Goal: Transaction & Acquisition: Purchase product/service

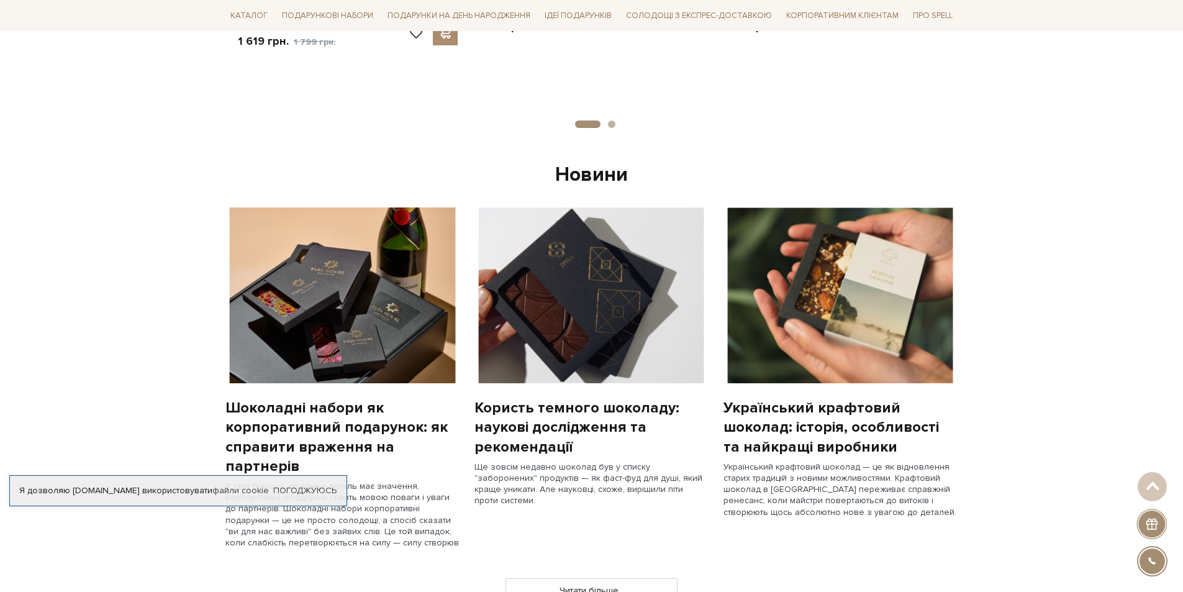
scroll to position [870, 0]
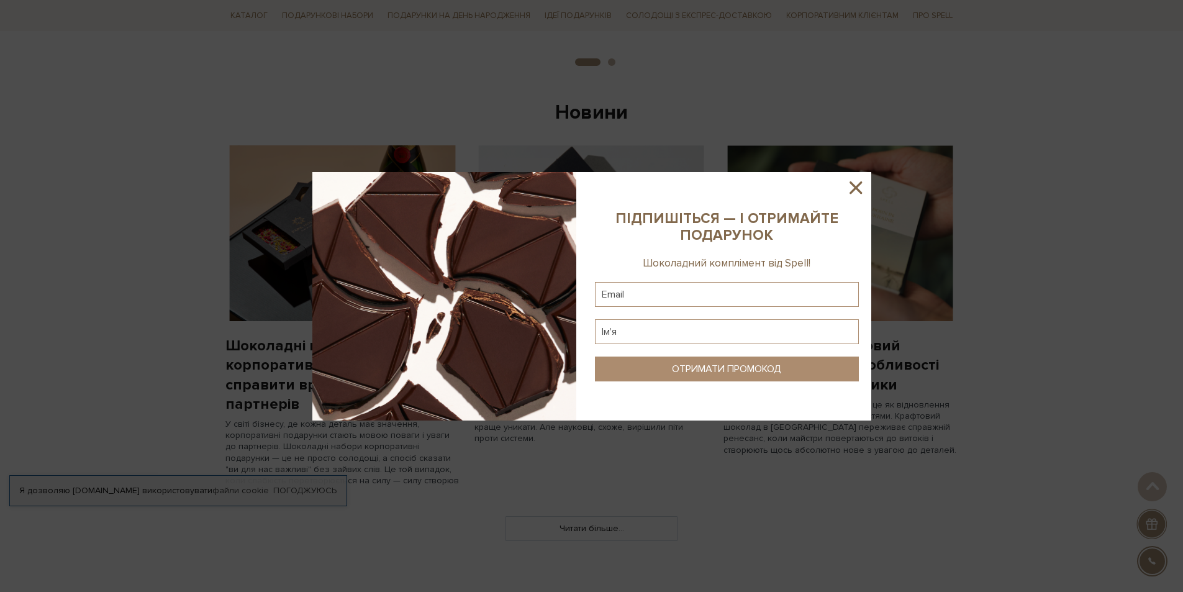
click at [852, 191] on icon at bounding box center [856, 187] width 12 height 12
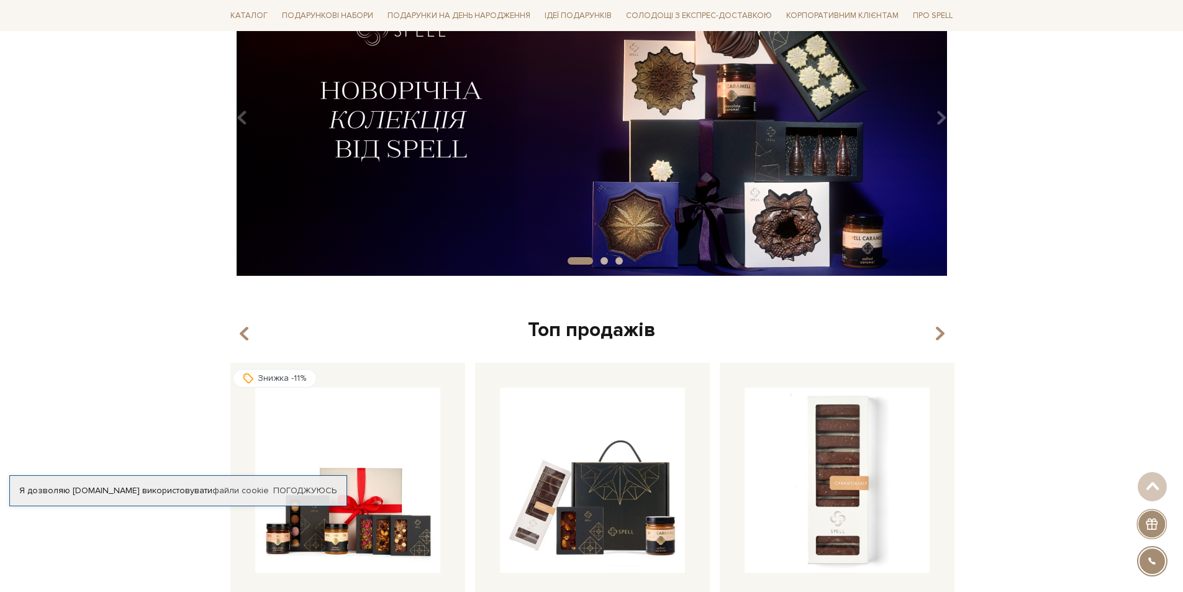
scroll to position [0, 0]
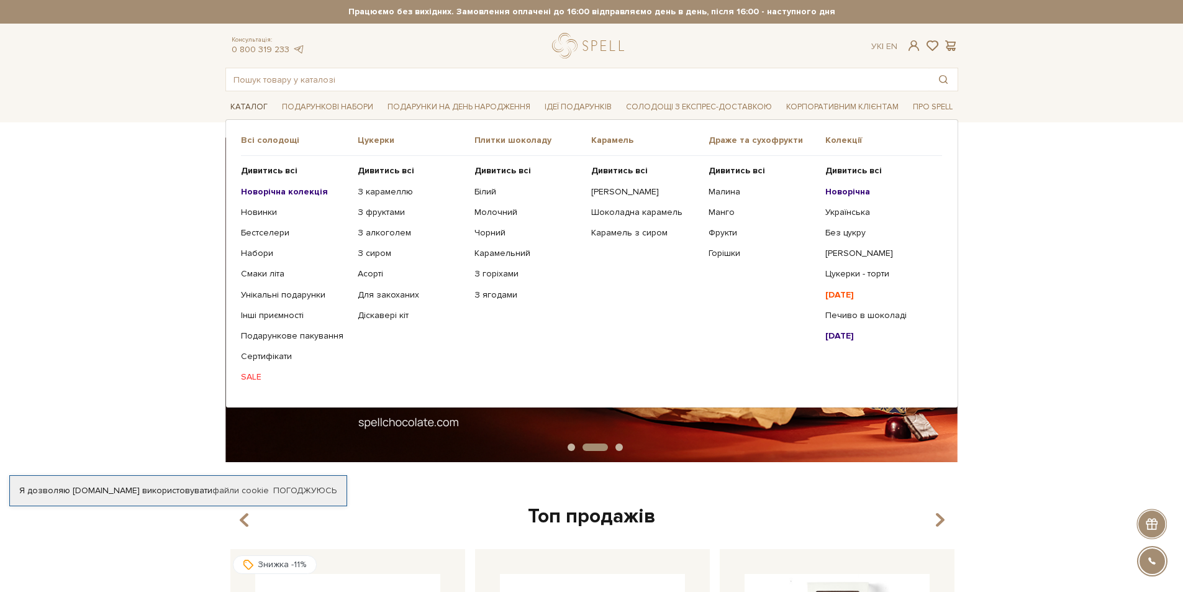
click at [253, 108] on link "Каталог" at bounding box center [248, 107] width 47 height 19
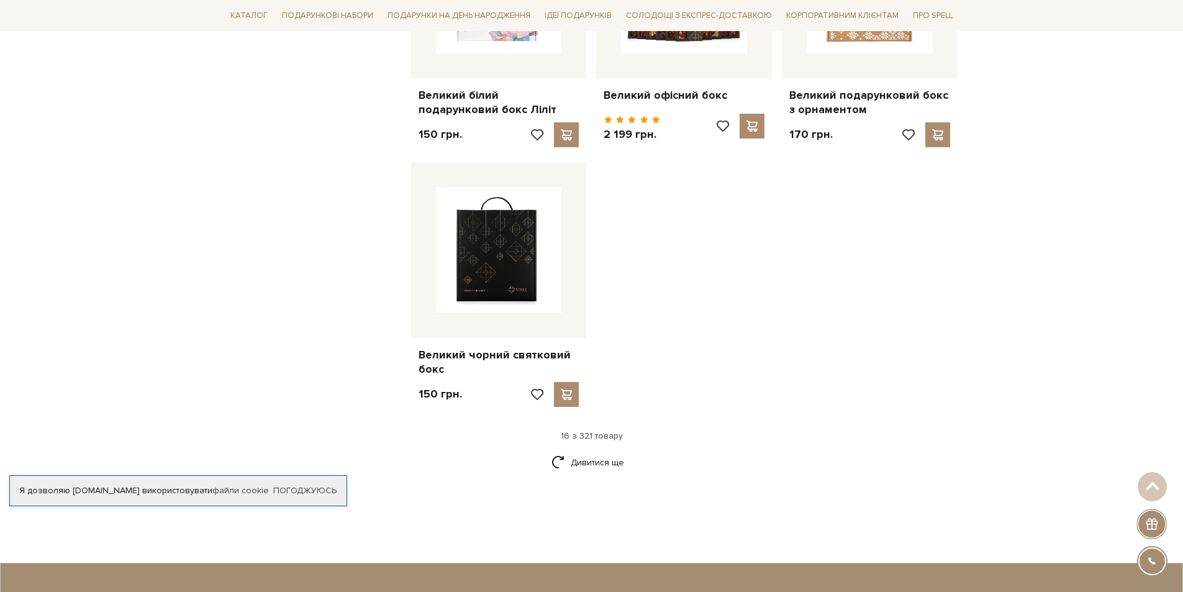
scroll to position [1491, 0]
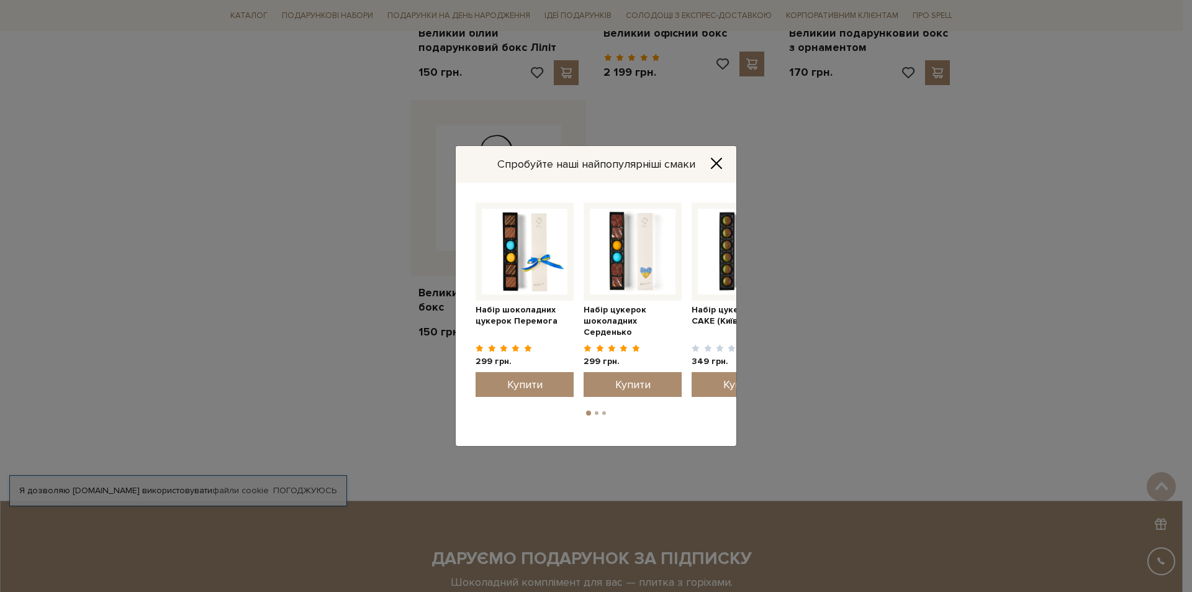
click at [720, 159] on icon "Close" at bounding box center [717, 163] width 12 height 12
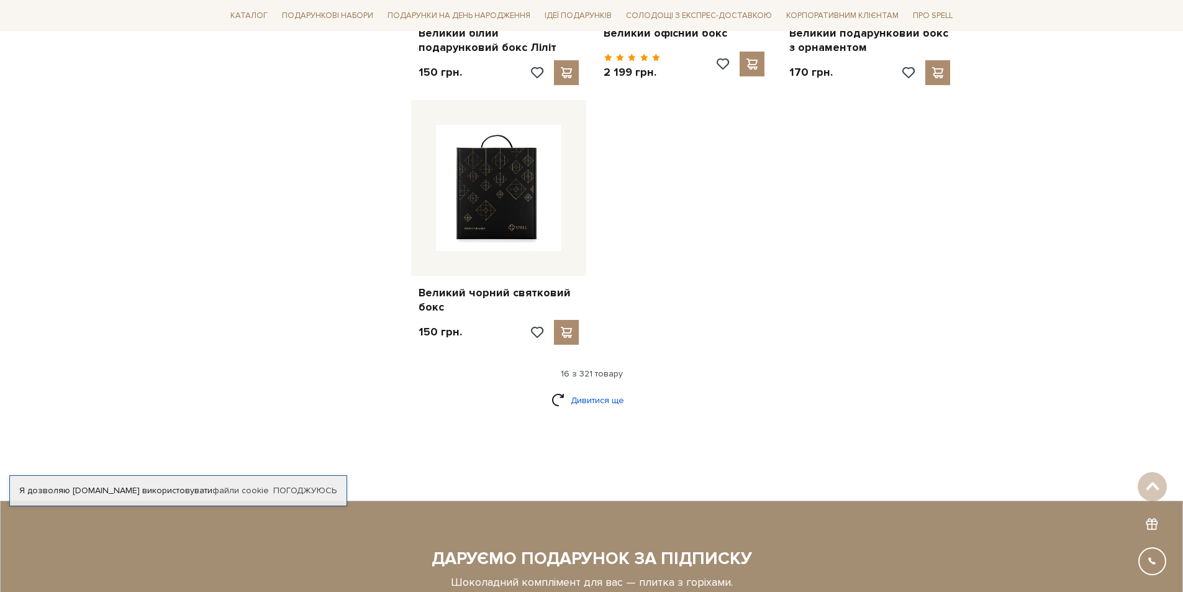
click at [567, 389] on link "Дивитися ще" at bounding box center [592, 400] width 81 height 22
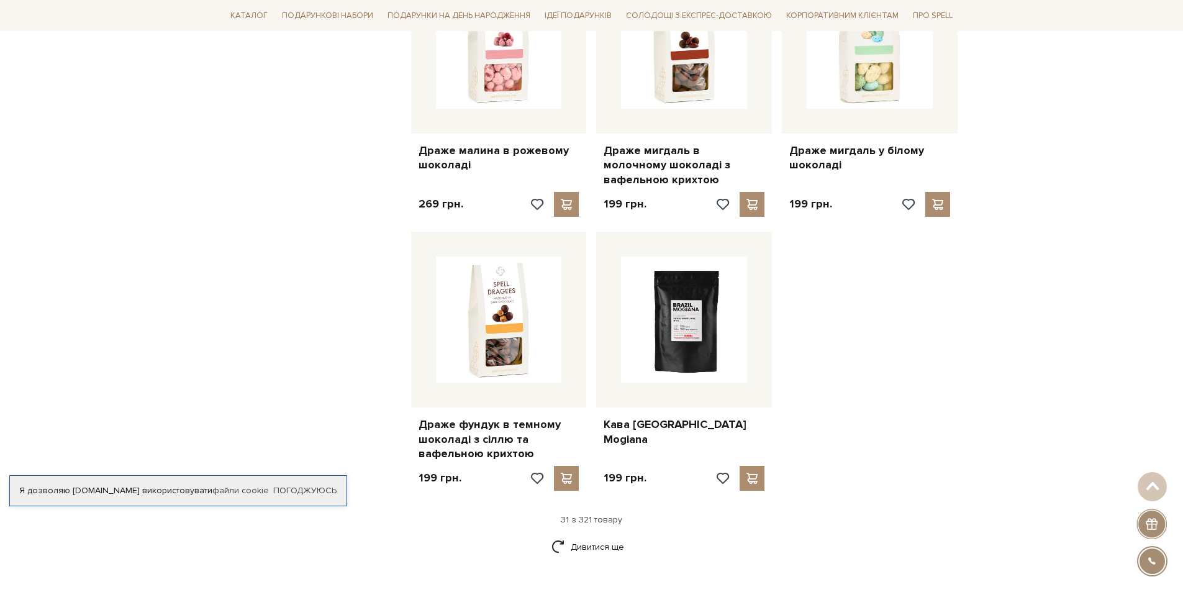
scroll to position [2733, 0]
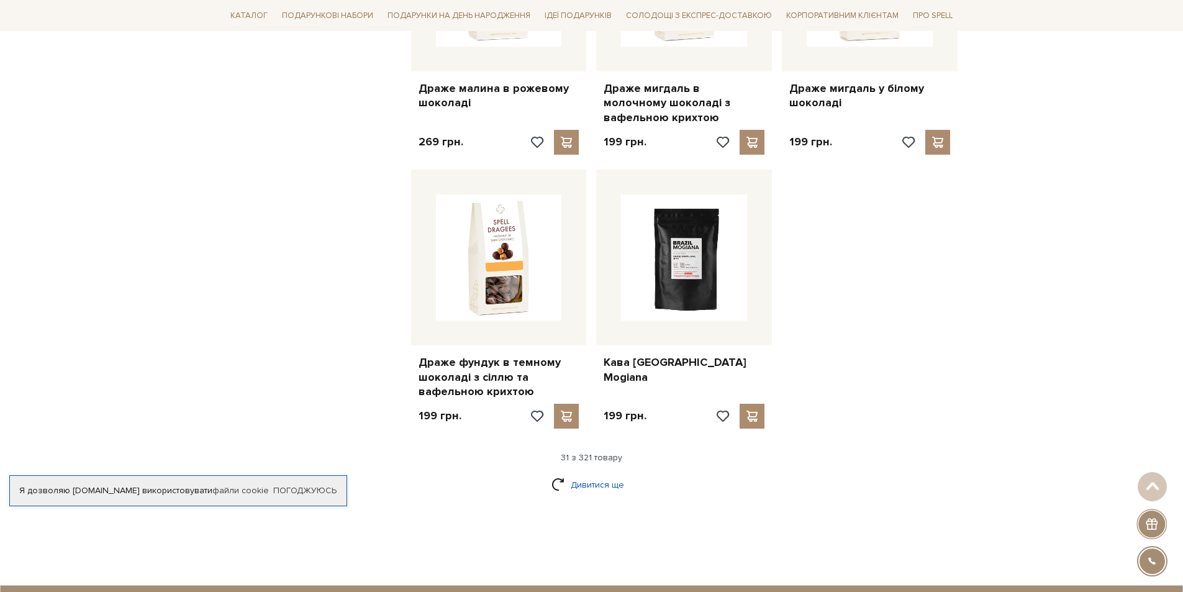
click at [572, 474] on link "Дивитися ще" at bounding box center [592, 485] width 81 height 22
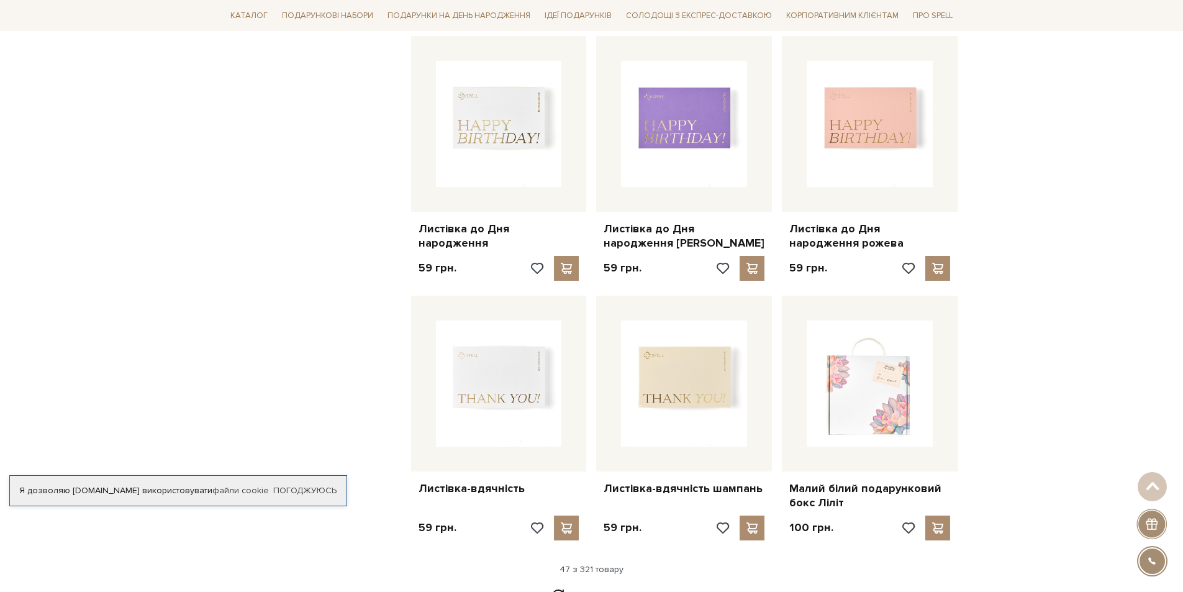
scroll to position [4161, 0]
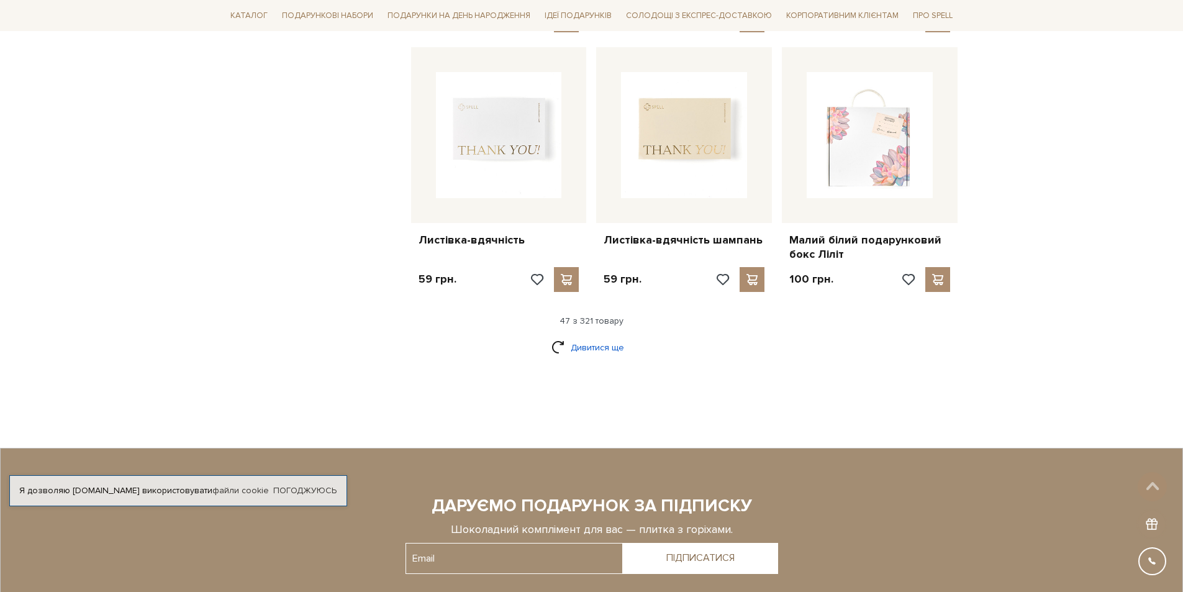
click at [563, 337] on link "Дивитися ще" at bounding box center [592, 348] width 81 height 22
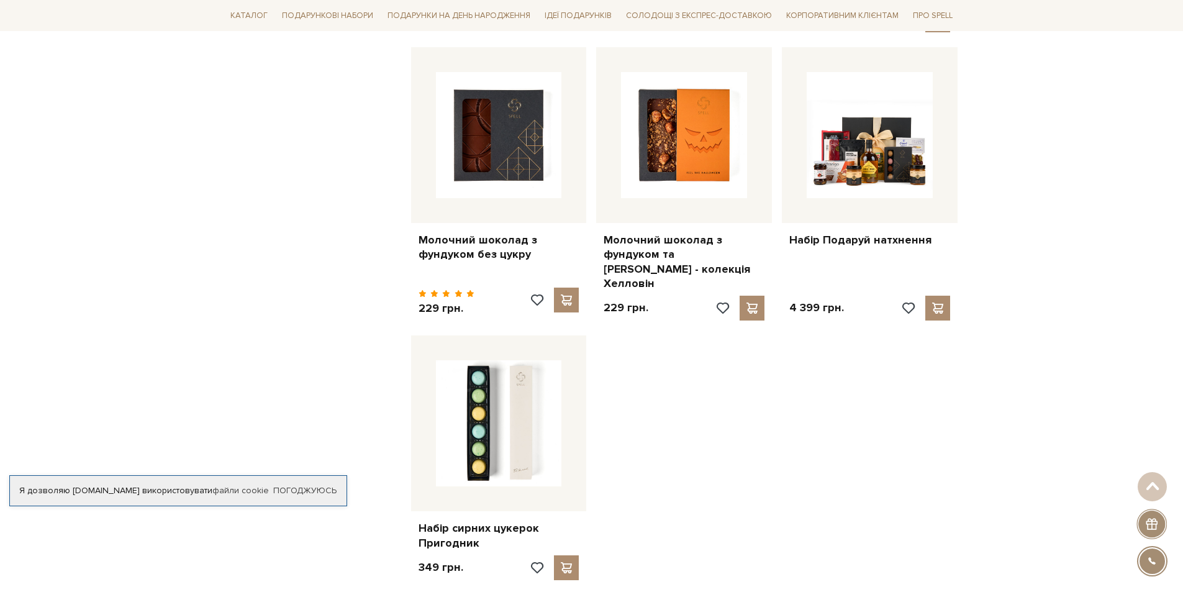
scroll to position [5714, 0]
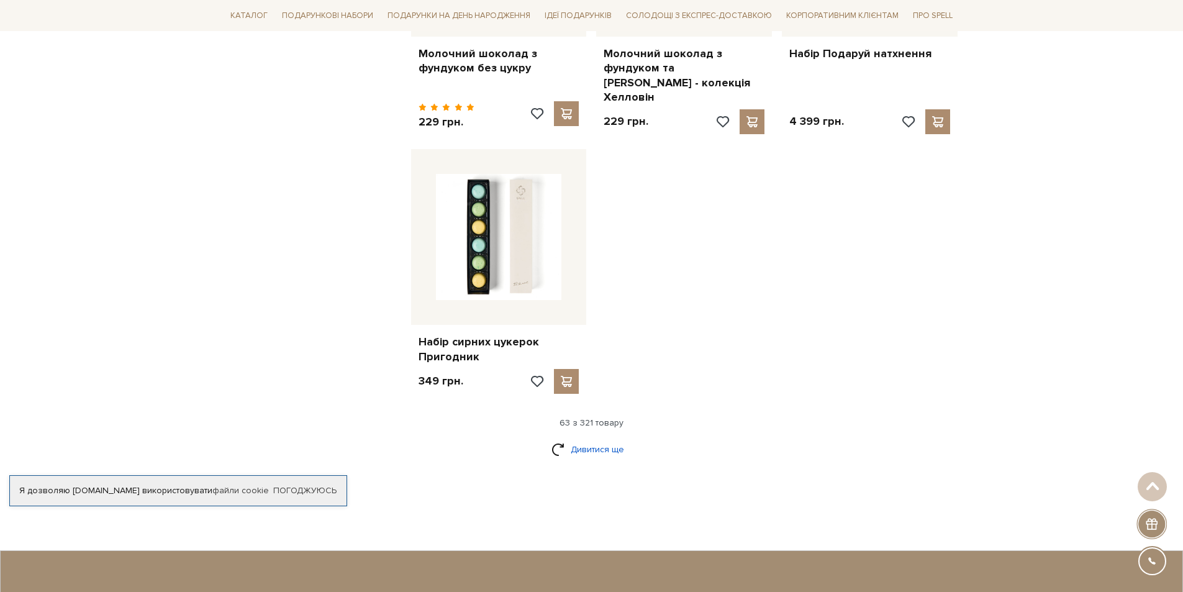
click at [586, 438] on link "Дивитися ще" at bounding box center [592, 449] width 81 height 22
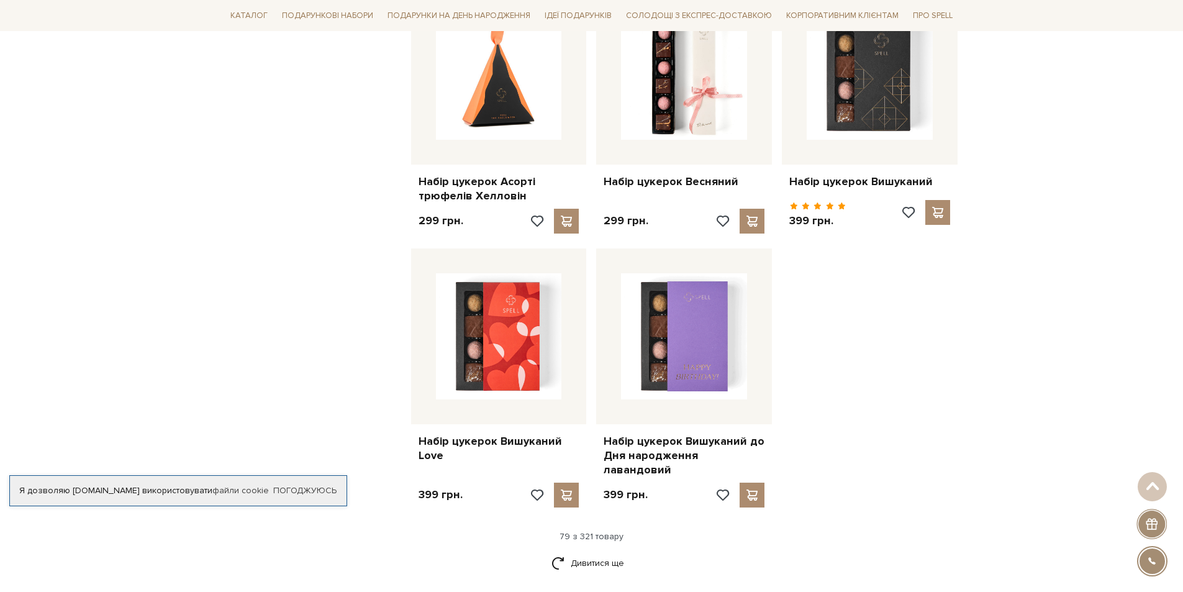
scroll to position [7018, 0]
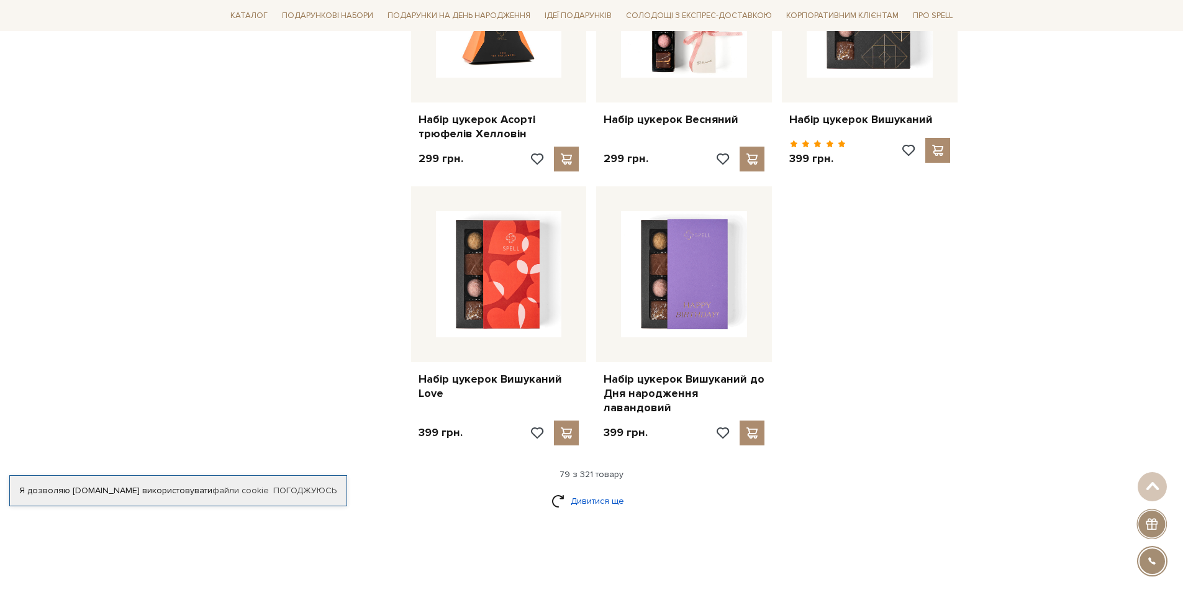
click at [573, 490] on link "Дивитися ще" at bounding box center [592, 501] width 81 height 22
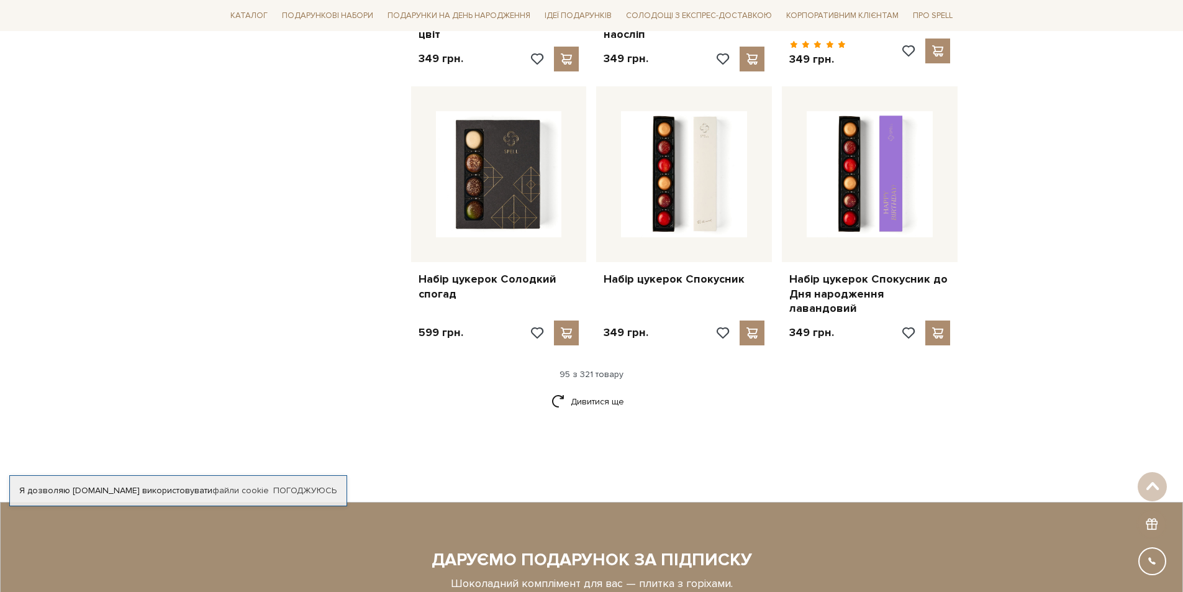
scroll to position [8260, 0]
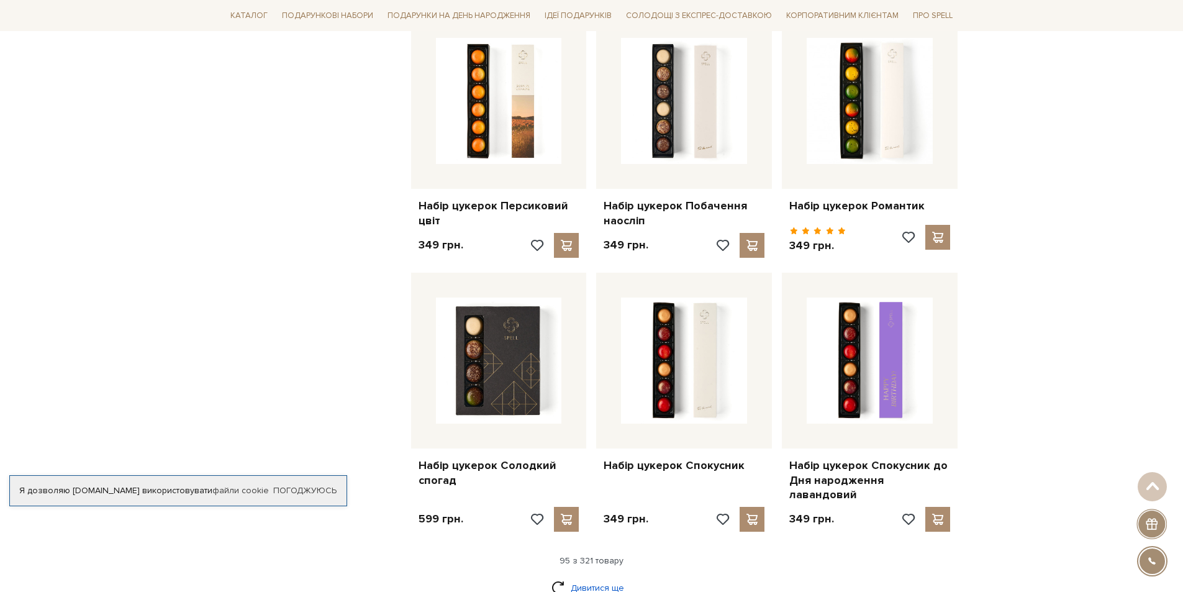
click at [571, 577] on link "Дивитися ще" at bounding box center [592, 588] width 81 height 22
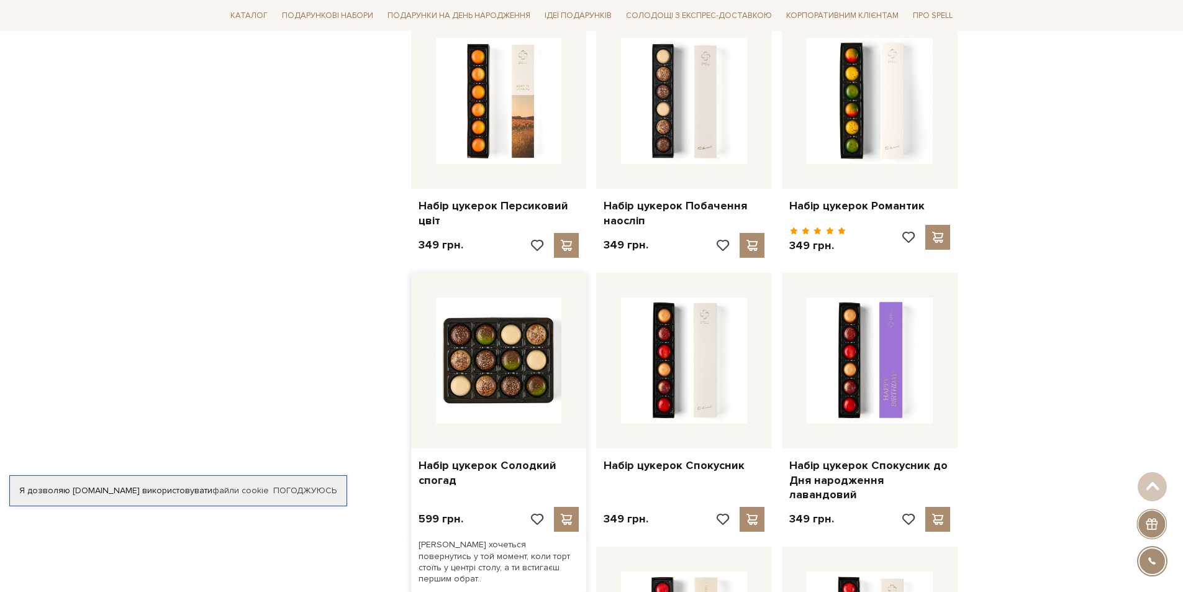
click at [481, 298] on img at bounding box center [499, 361] width 126 height 126
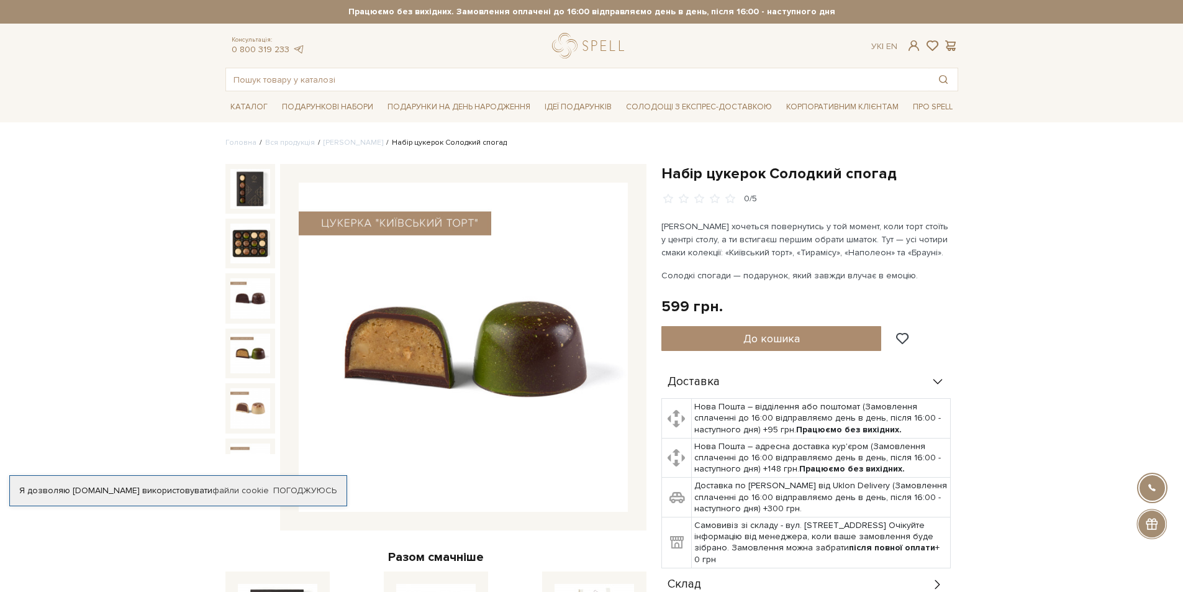
click at [233, 250] on img at bounding box center [250, 244] width 40 height 40
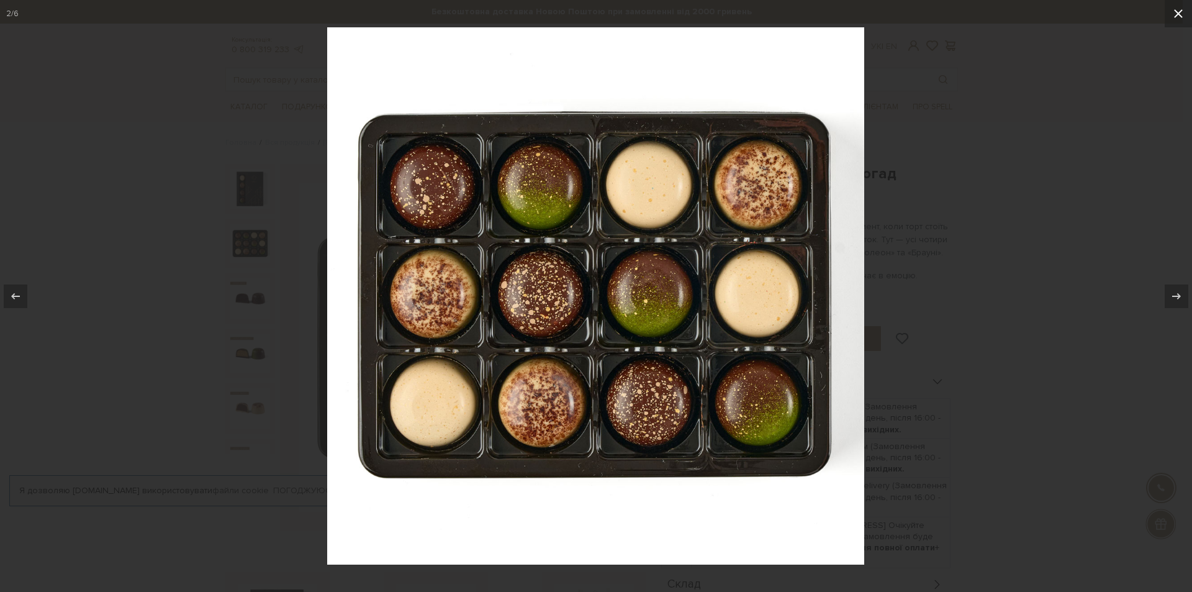
click at [1175, 20] on icon at bounding box center [1178, 13] width 15 height 15
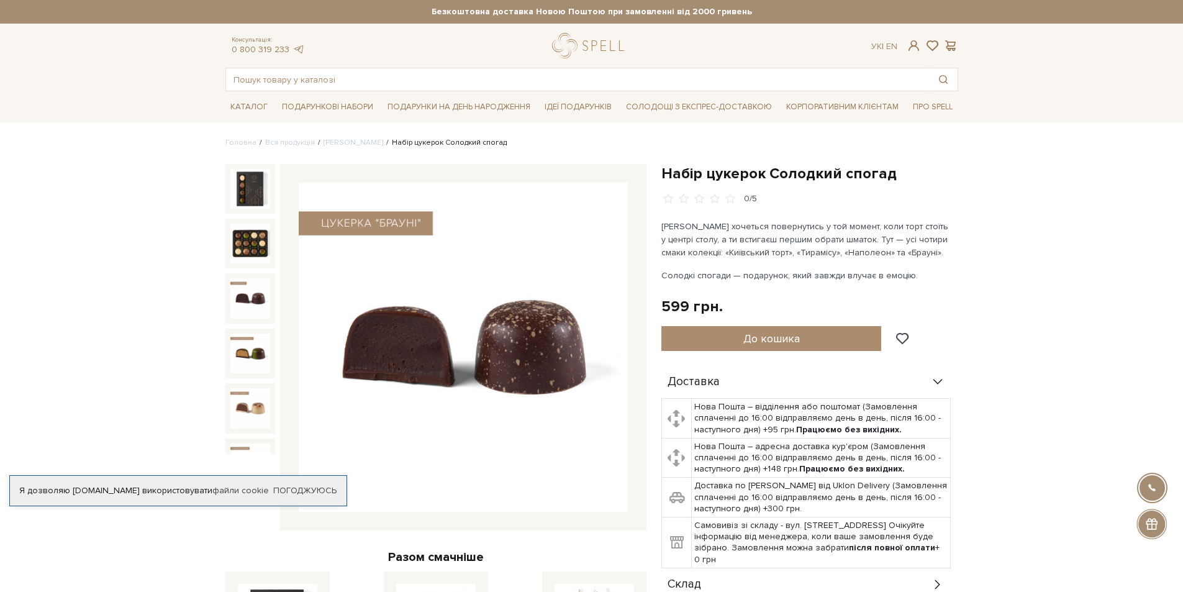
click at [234, 298] on img at bounding box center [250, 298] width 40 height 40
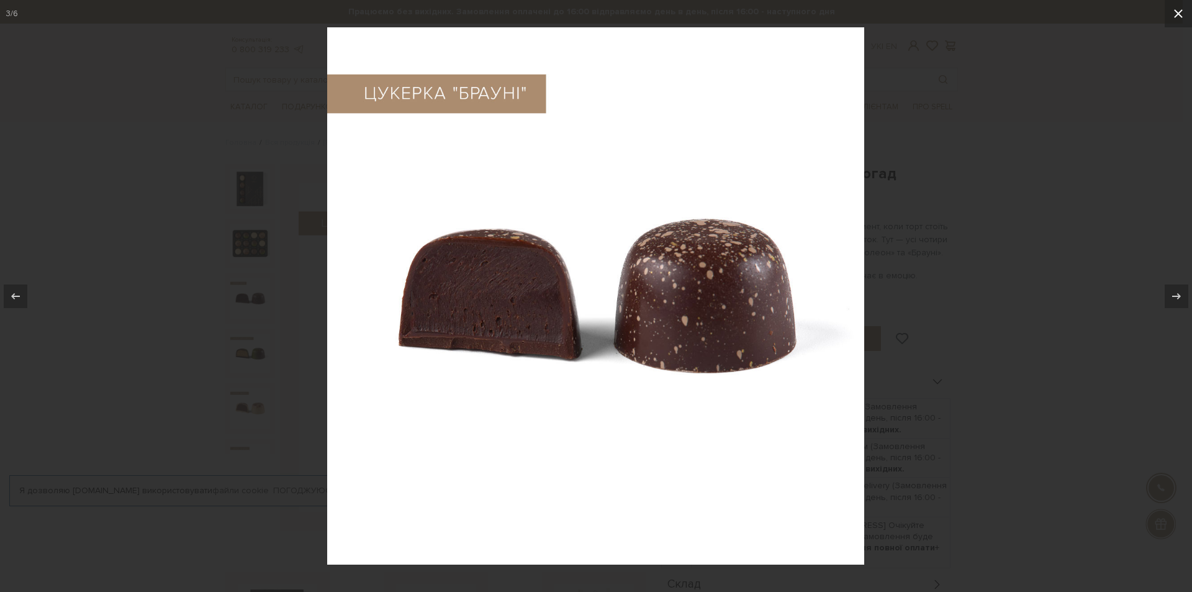
click at [1178, 24] on button at bounding box center [1178, 13] width 27 height 27
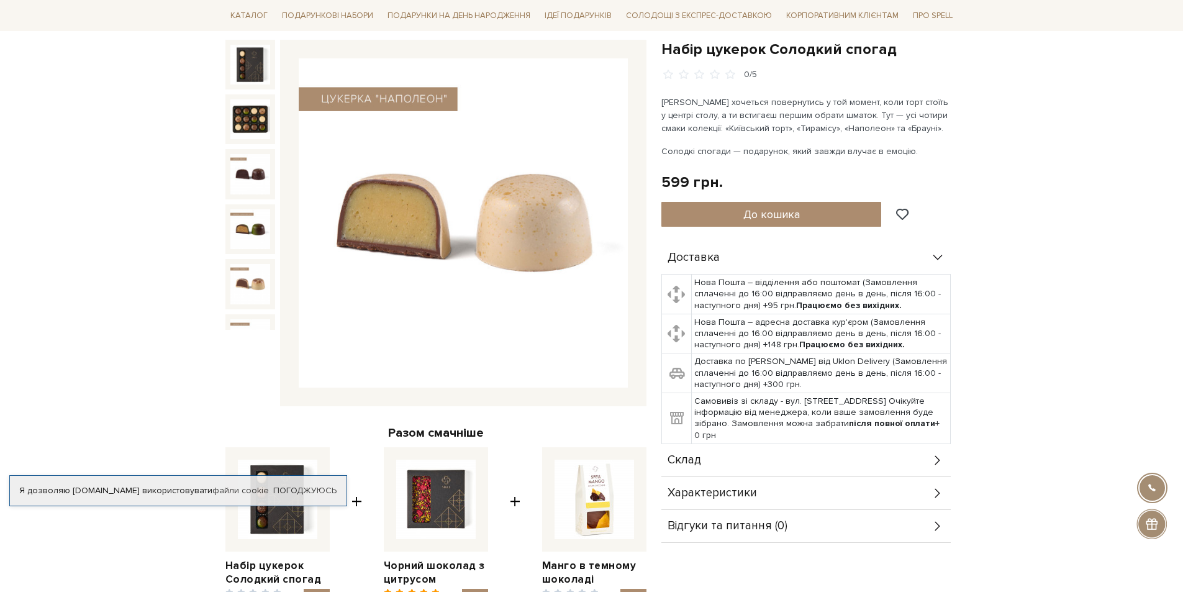
scroll to position [27, 0]
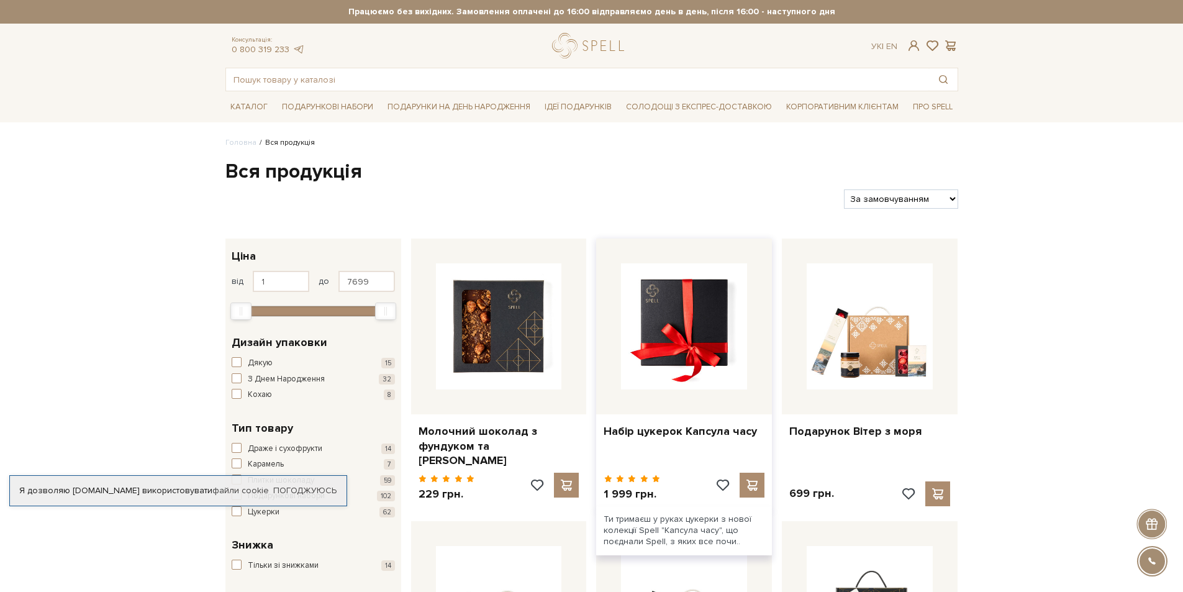
click at [691, 323] on img at bounding box center [684, 326] width 126 height 126
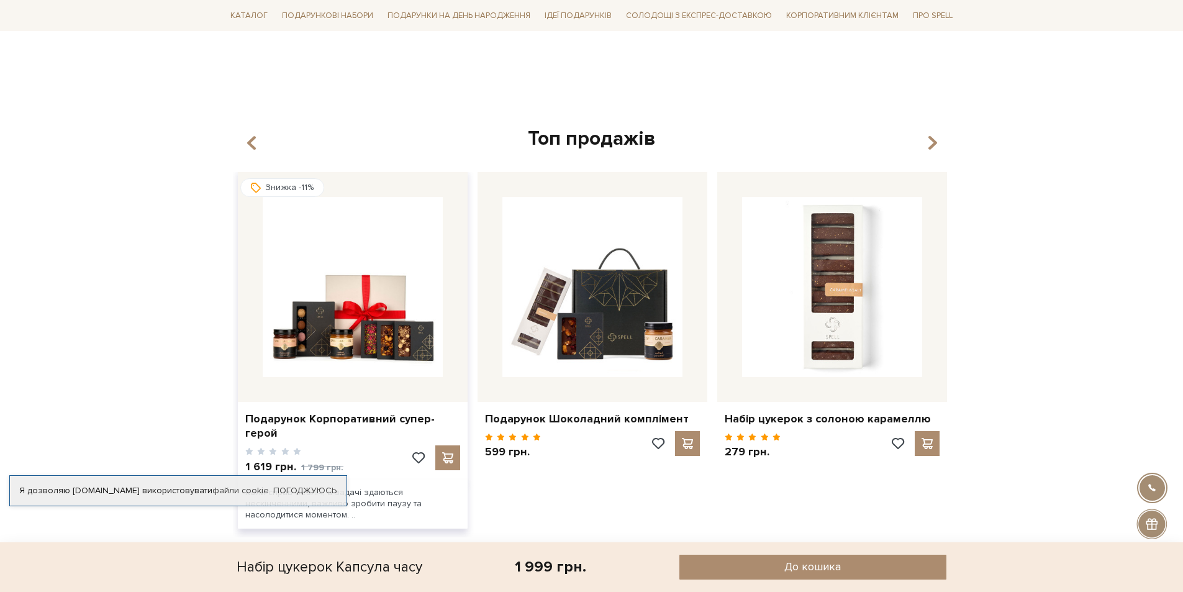
scroll to position [1304, 0]
